Goal: Task Accomplishment & Management: Use online tool/utility

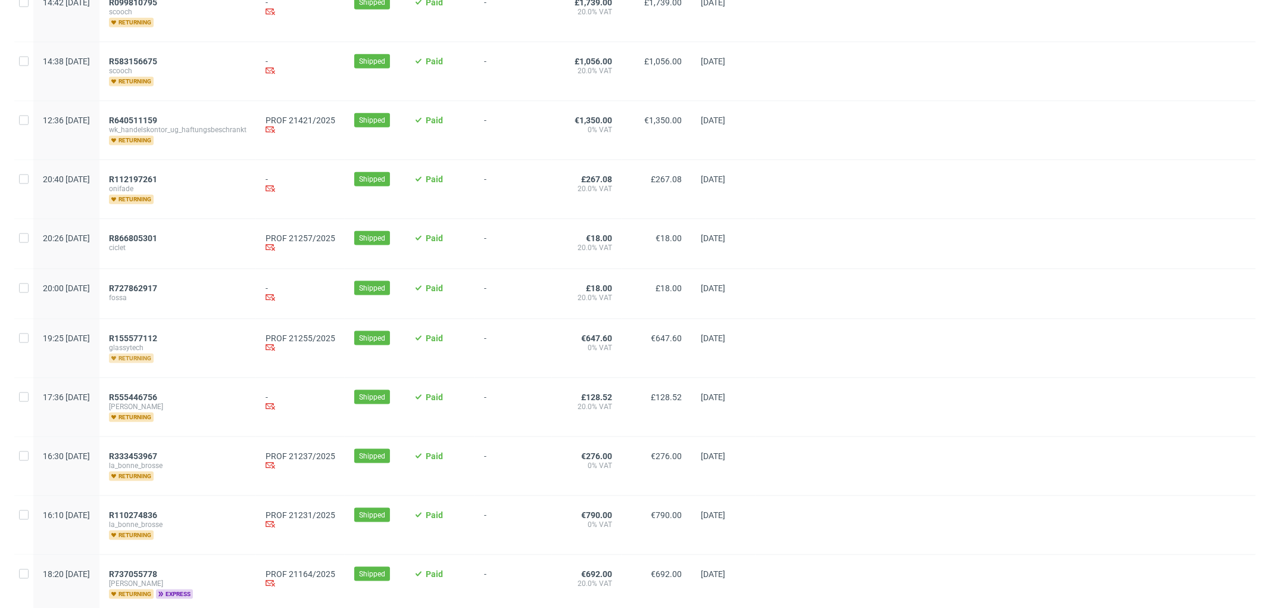
scroll to position [1168, 0]
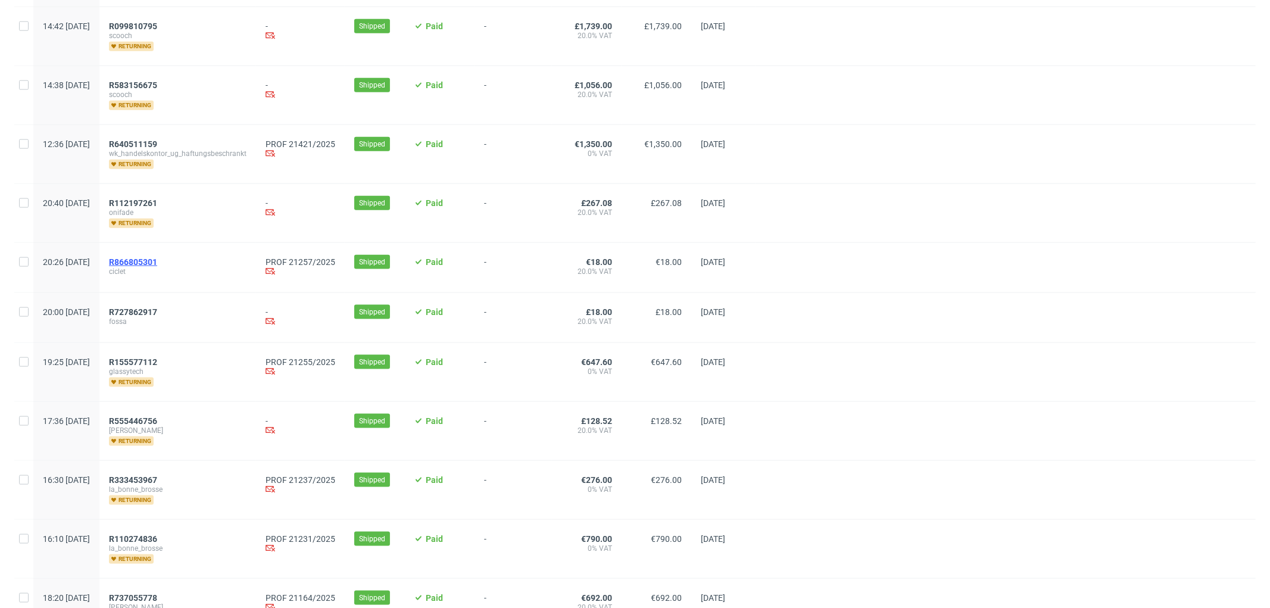
click at [157, 263] on span "R866805301" at bounding box center [133, 262] width 48 height 10
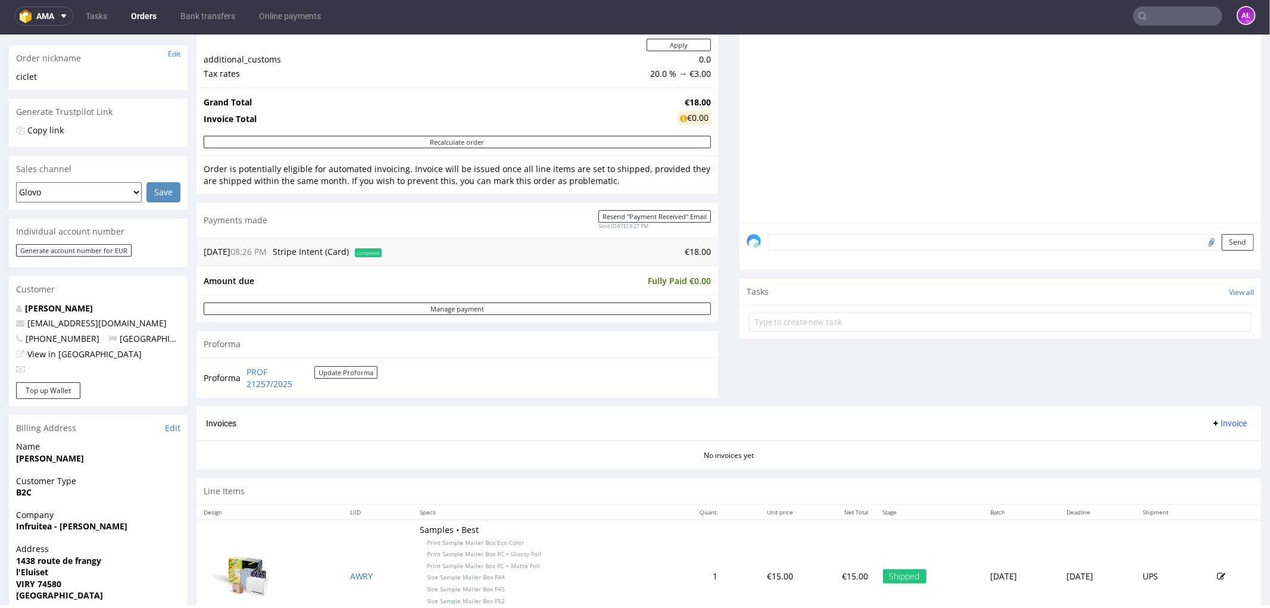
scroll to position [157, 0]
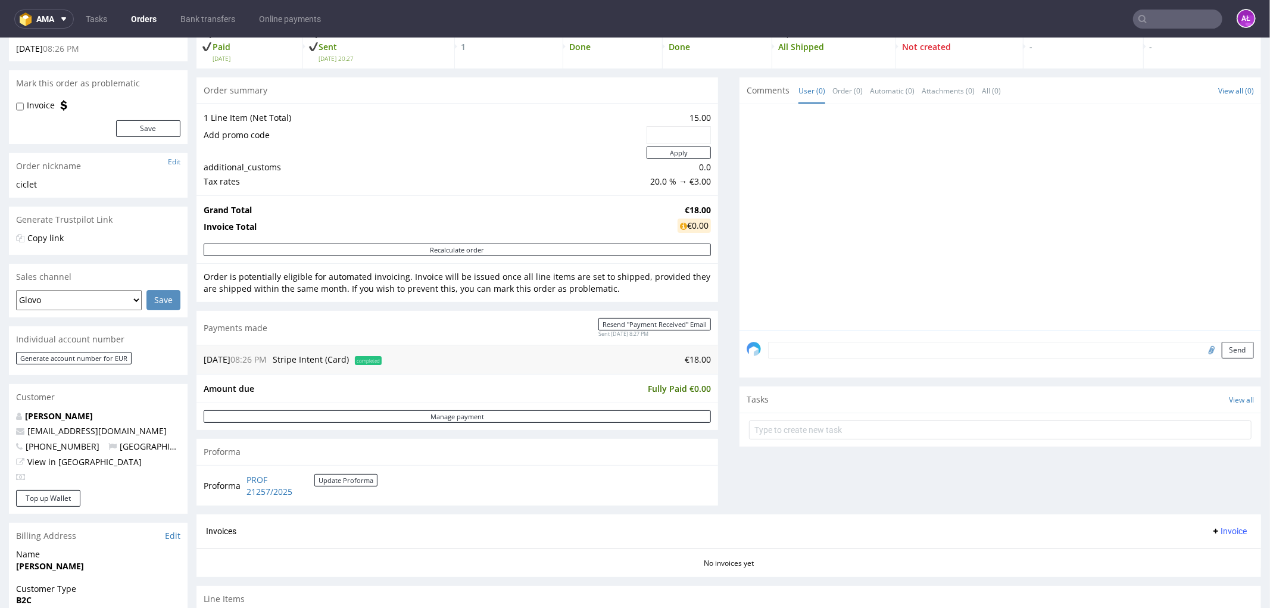
scroll to position [264, 0]
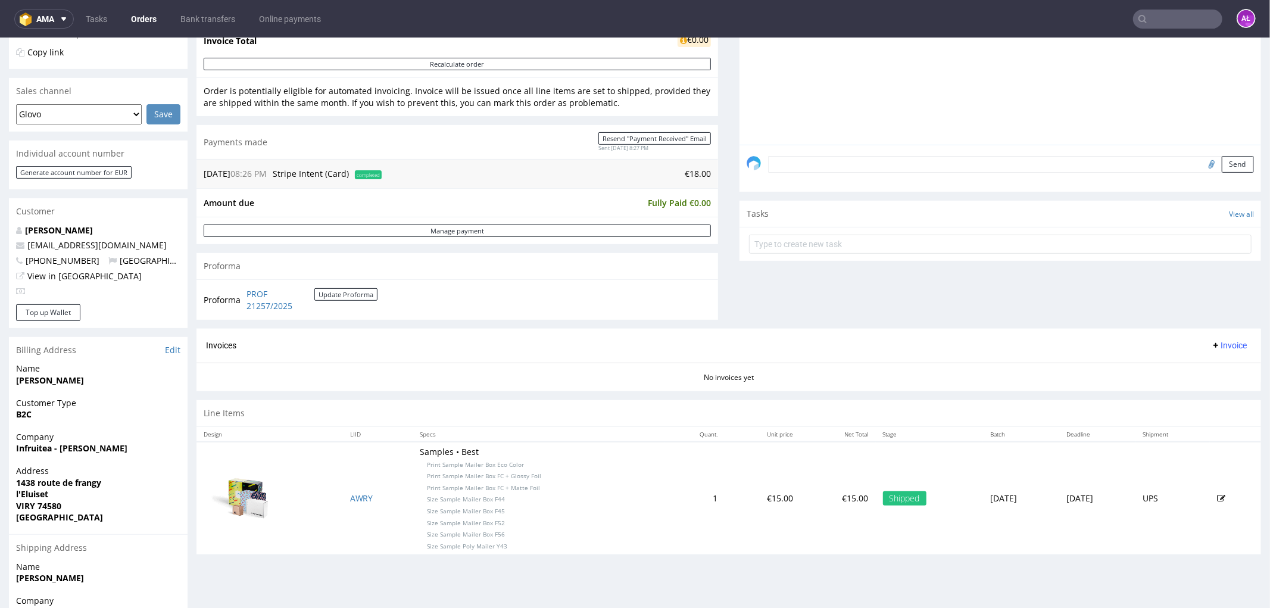
click at [1211, 348] on span "Invoice" at bounding box center [1229, 345] width 36 height 10
click at [1209, 366] on span "Generate" at bounding box center [1210, 371] width 58 height 12
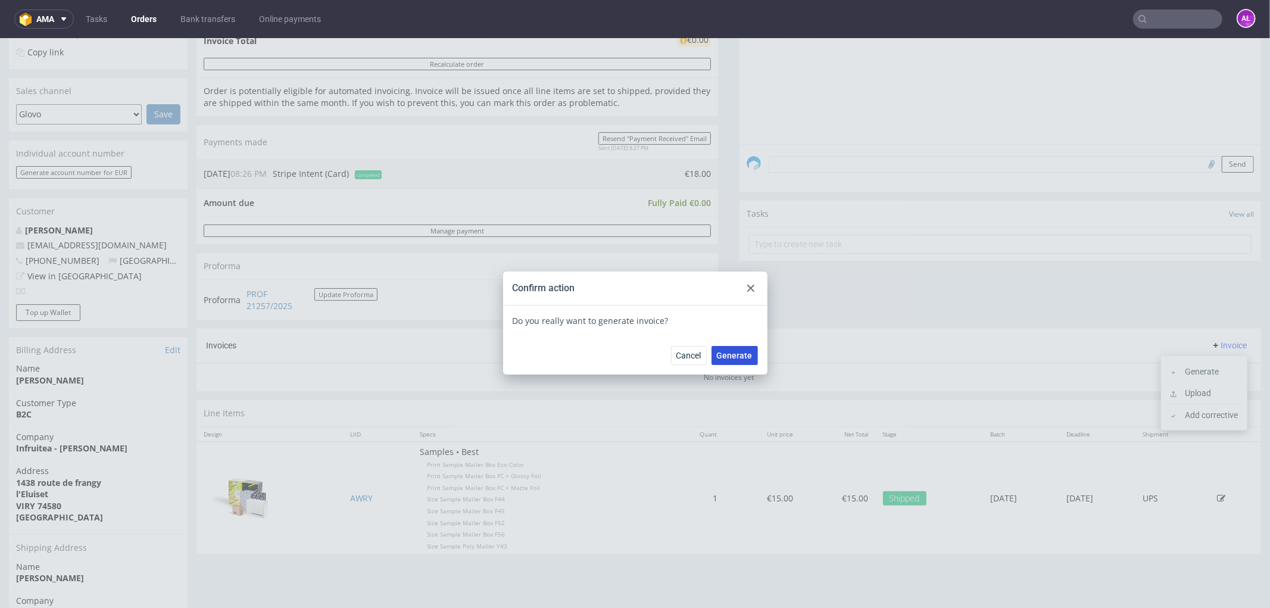
click at [740, 356] on span "Generate" at bounding box center [735, 355] width 36 height 8
